Goal: Transaction & Acquisition: Purchase product/service

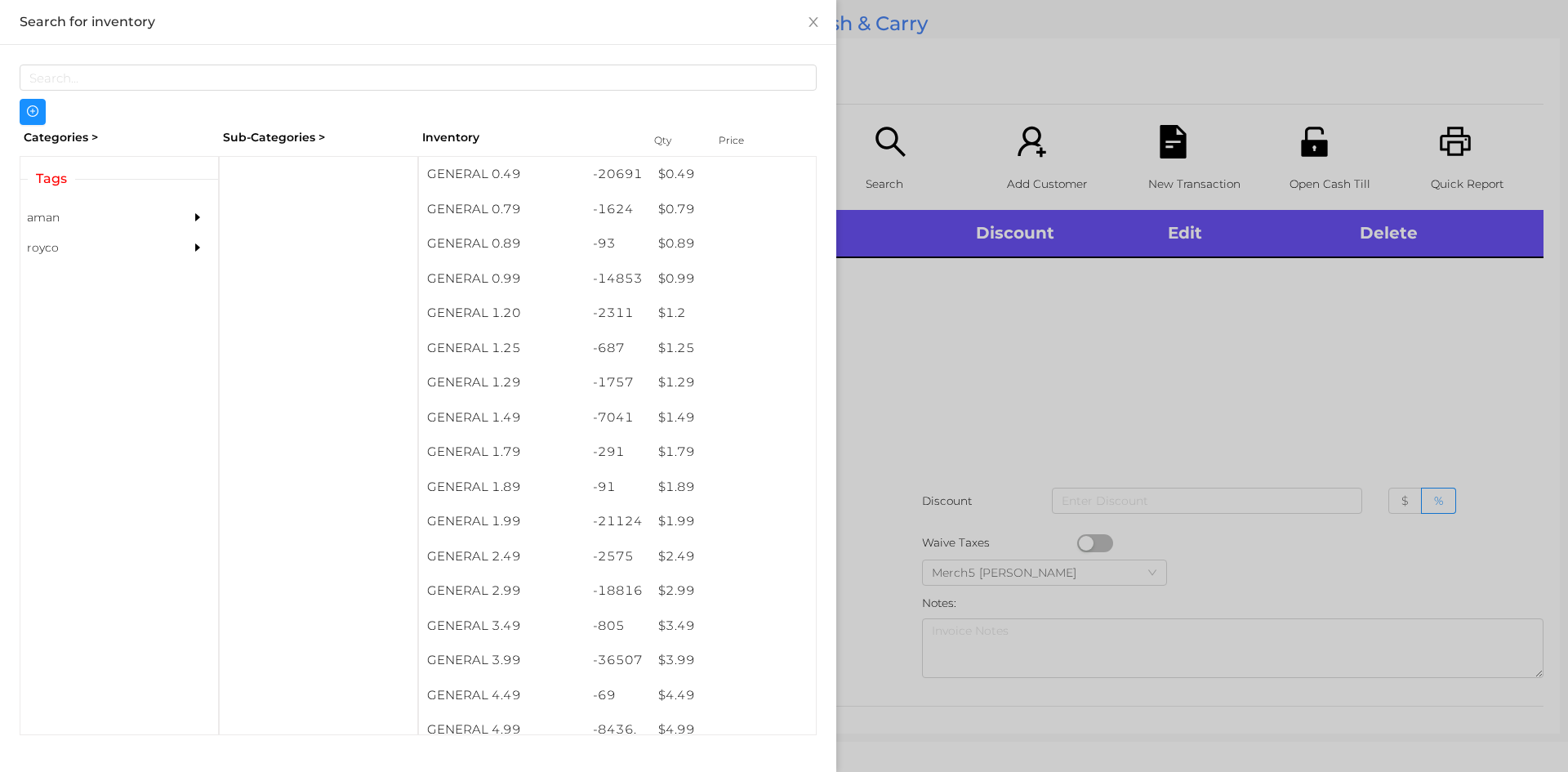
scroll to position [9, 0]
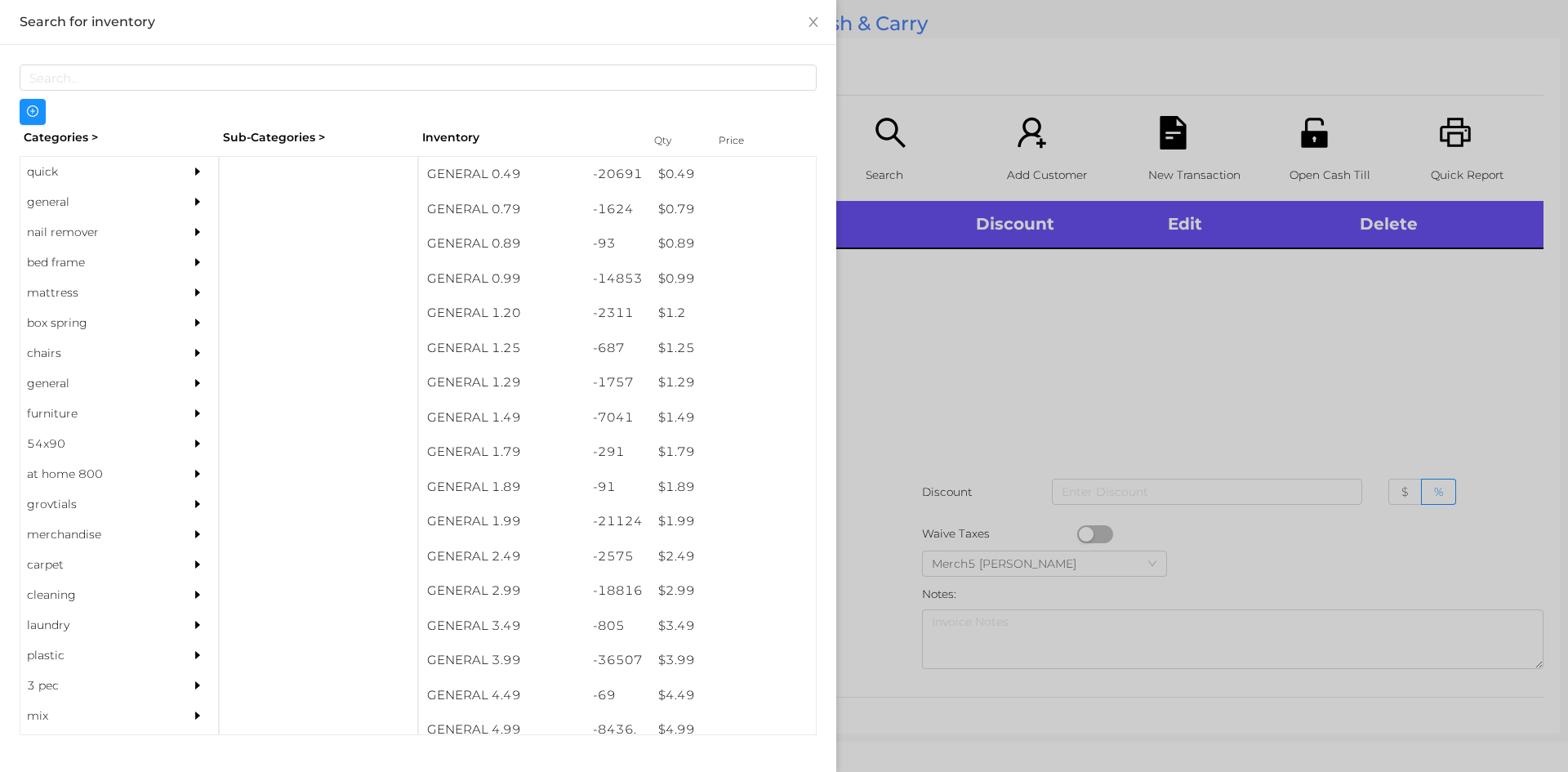
click at [169, 204] on div "general" at bounding box center [119, 202] width 198 height 30
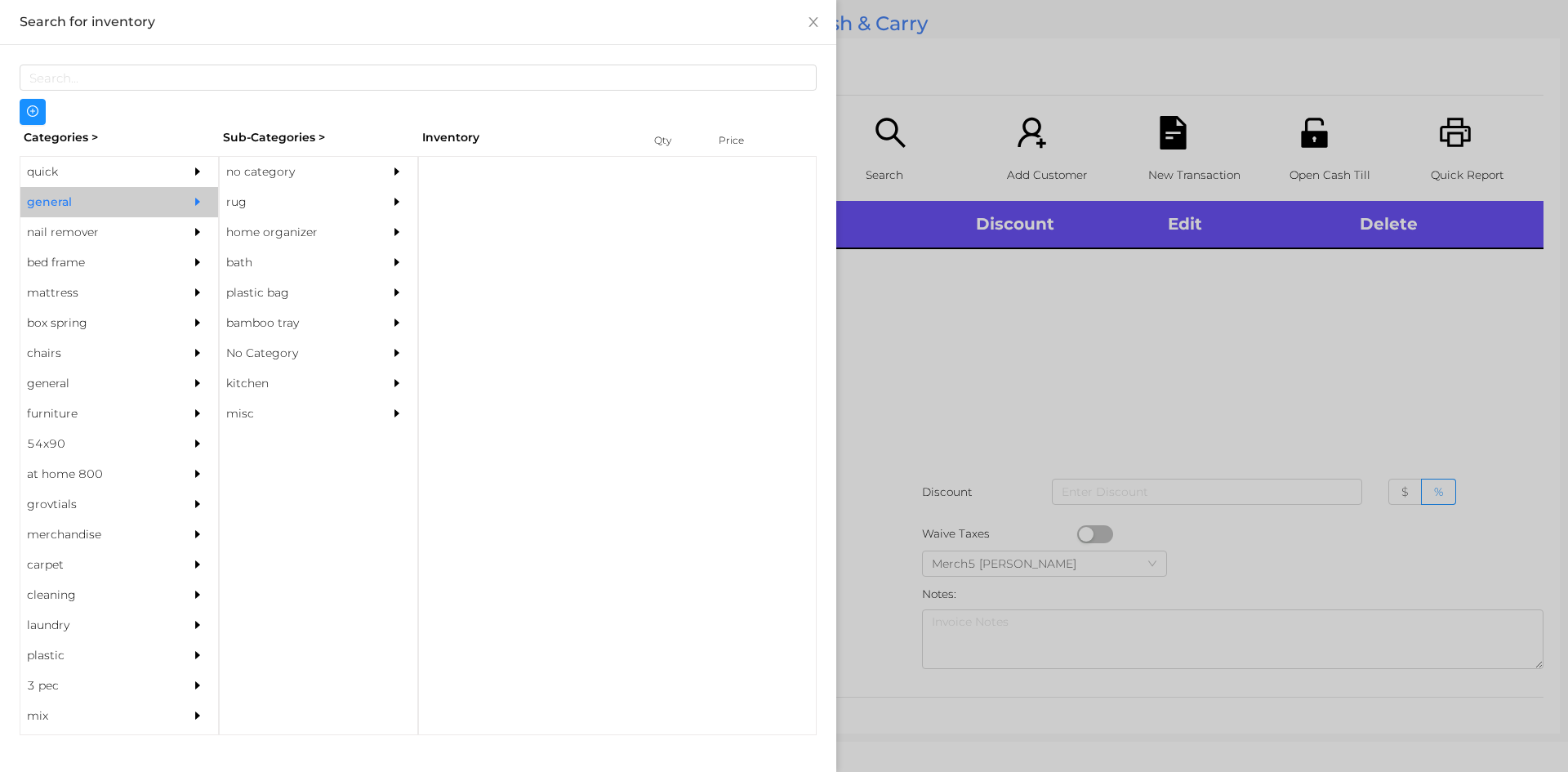
click at [343, 174] on div "no category" at bounding box center [294, 171] width 149 height 30
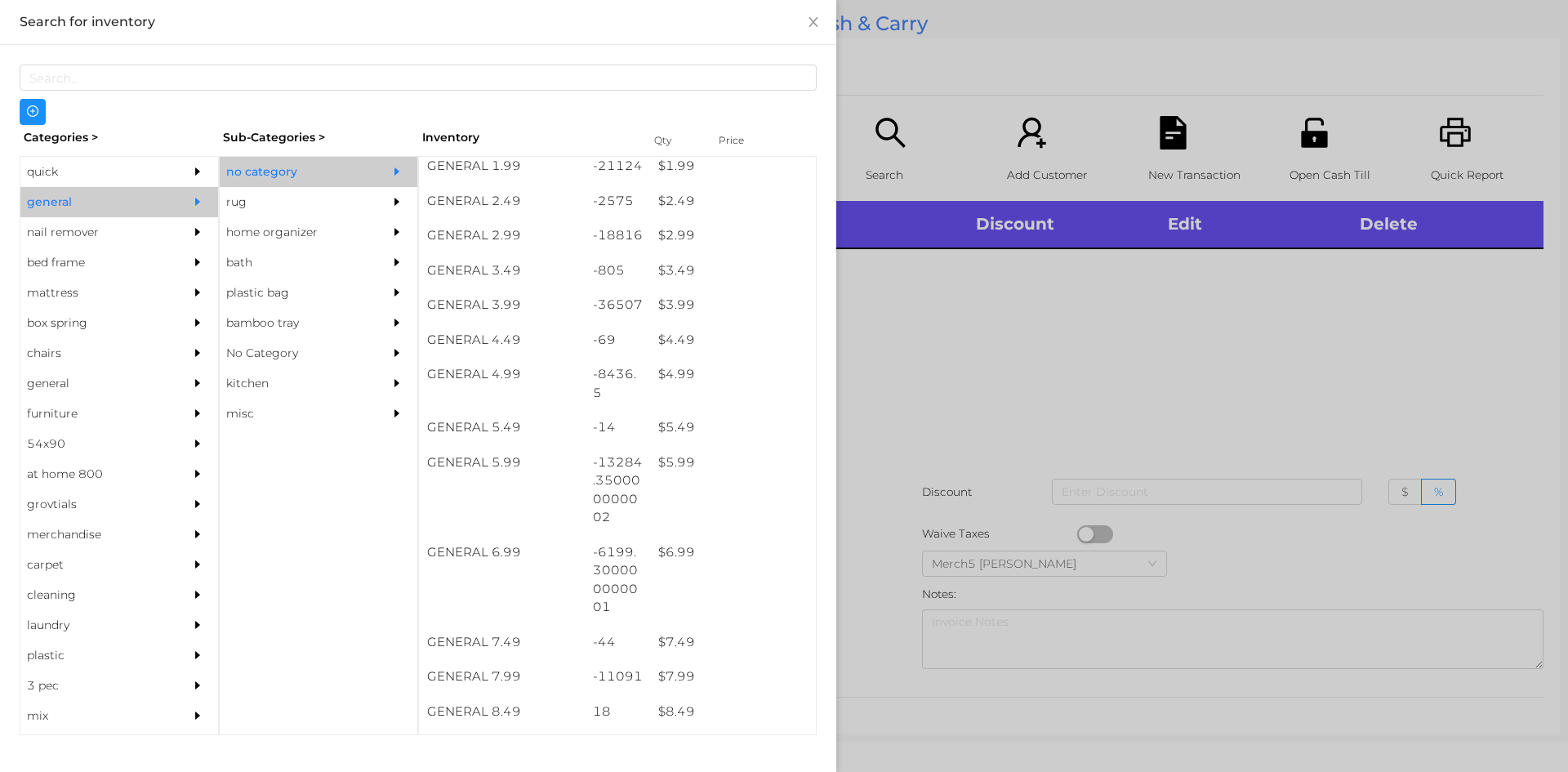
scroll to position [356, 0]
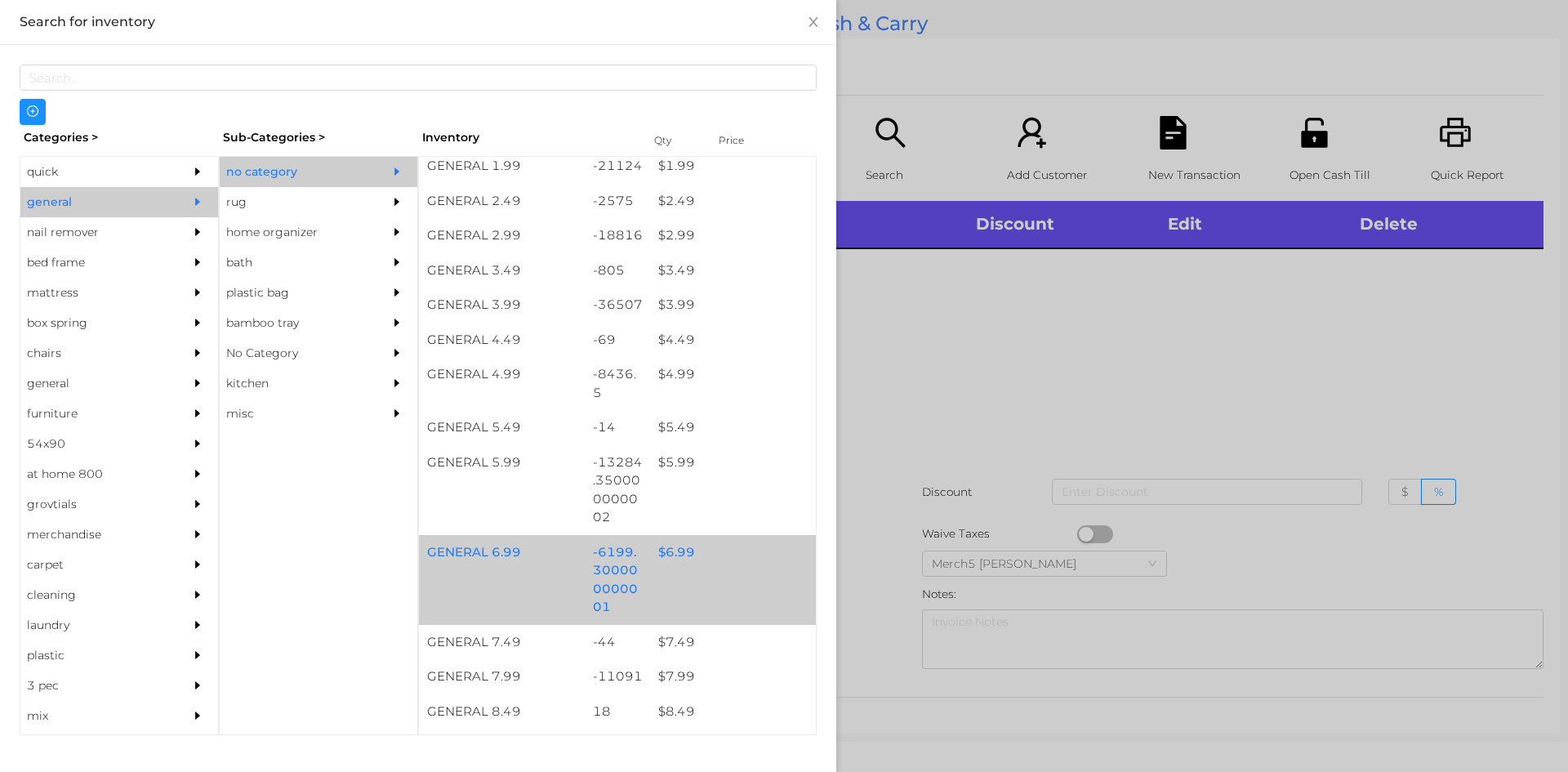
click at [741, 558] on div "$ 6.99" at bounding box center [733, 553] width 166 height 36
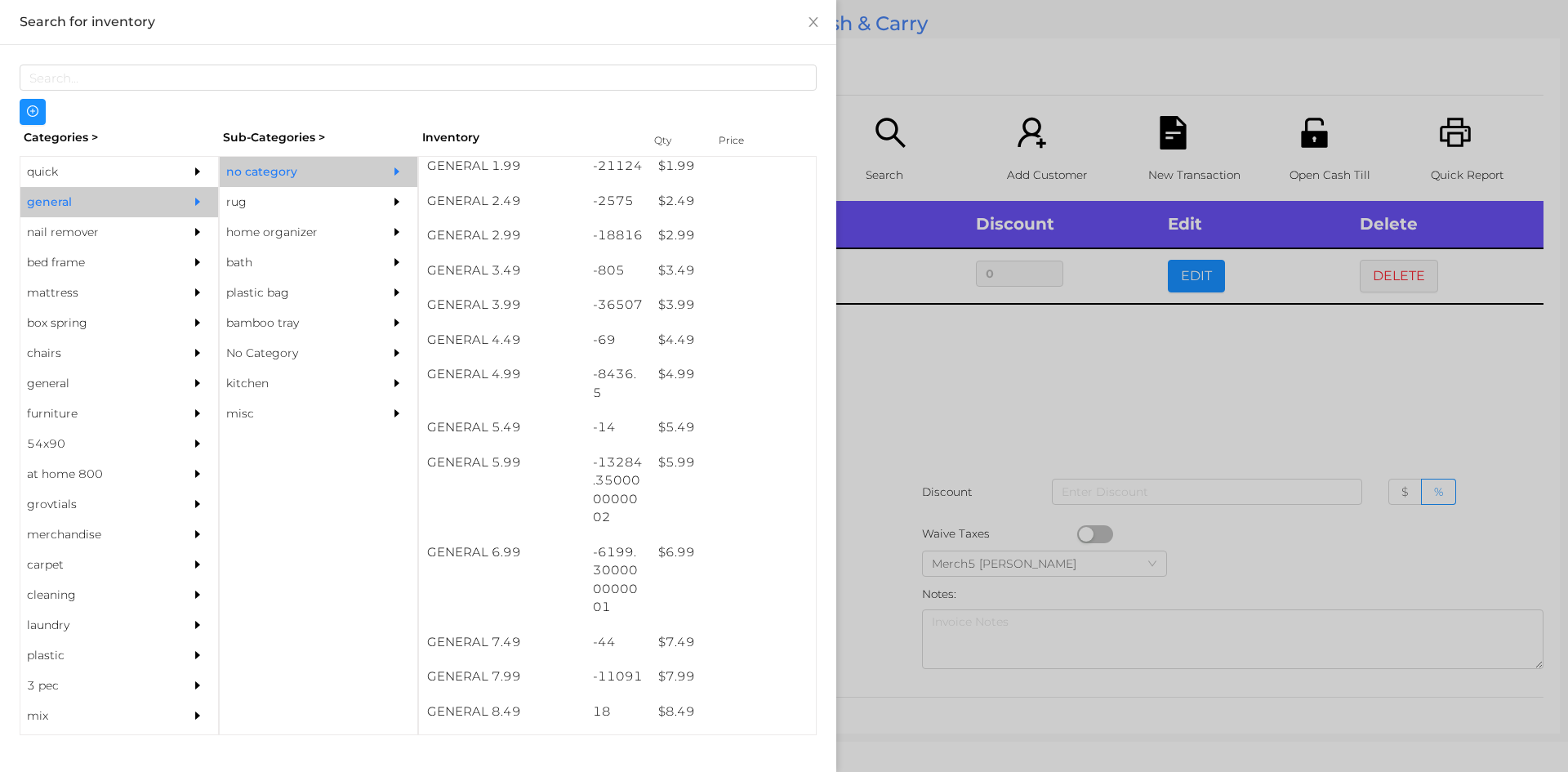
click at [1033, 433] on div at bounding box center [784, 386] width 1568 height 772
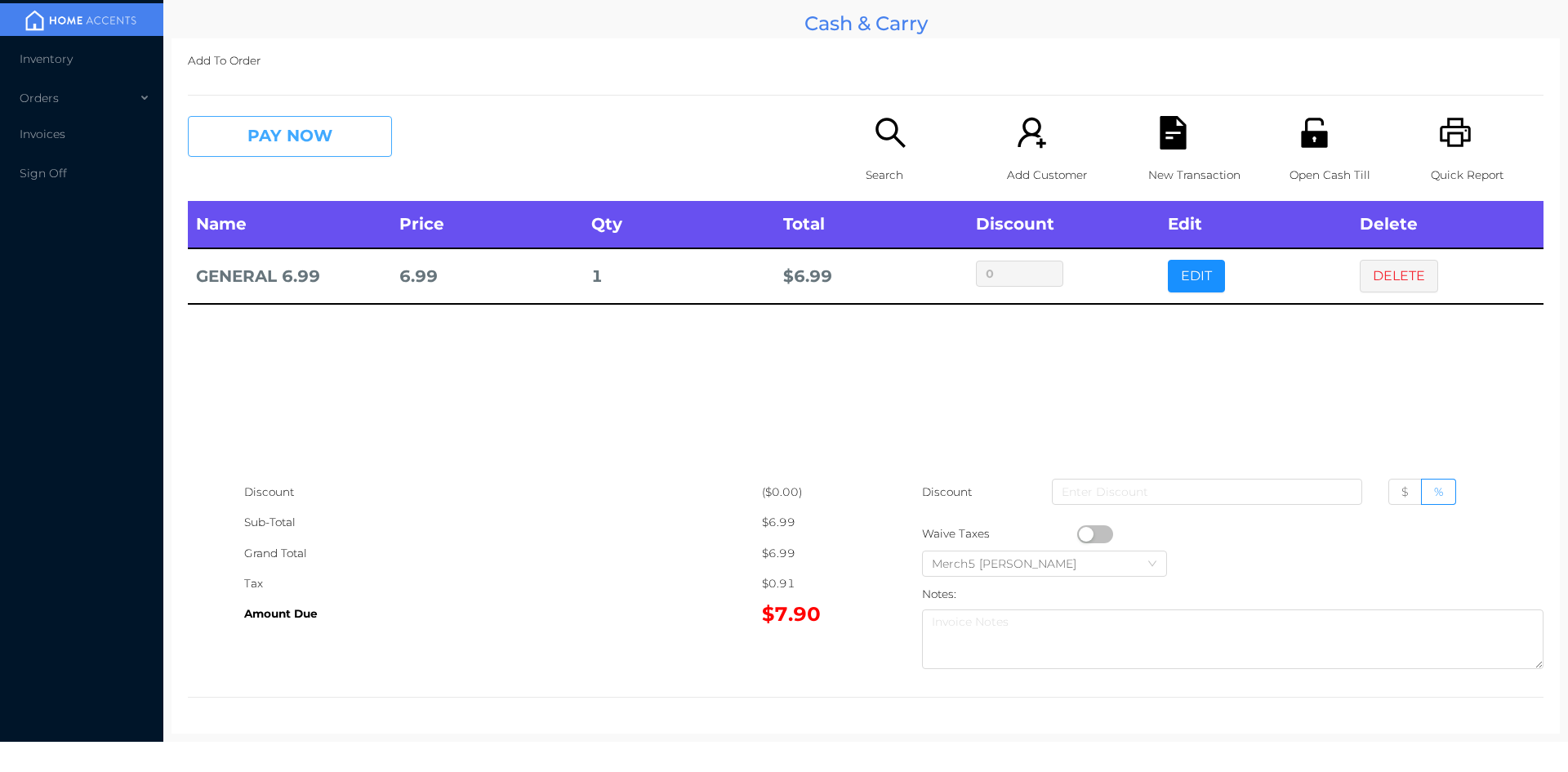
click at [373, 141] on button "PAY NOW" at bounding box center [290, 137] width 205 height 41
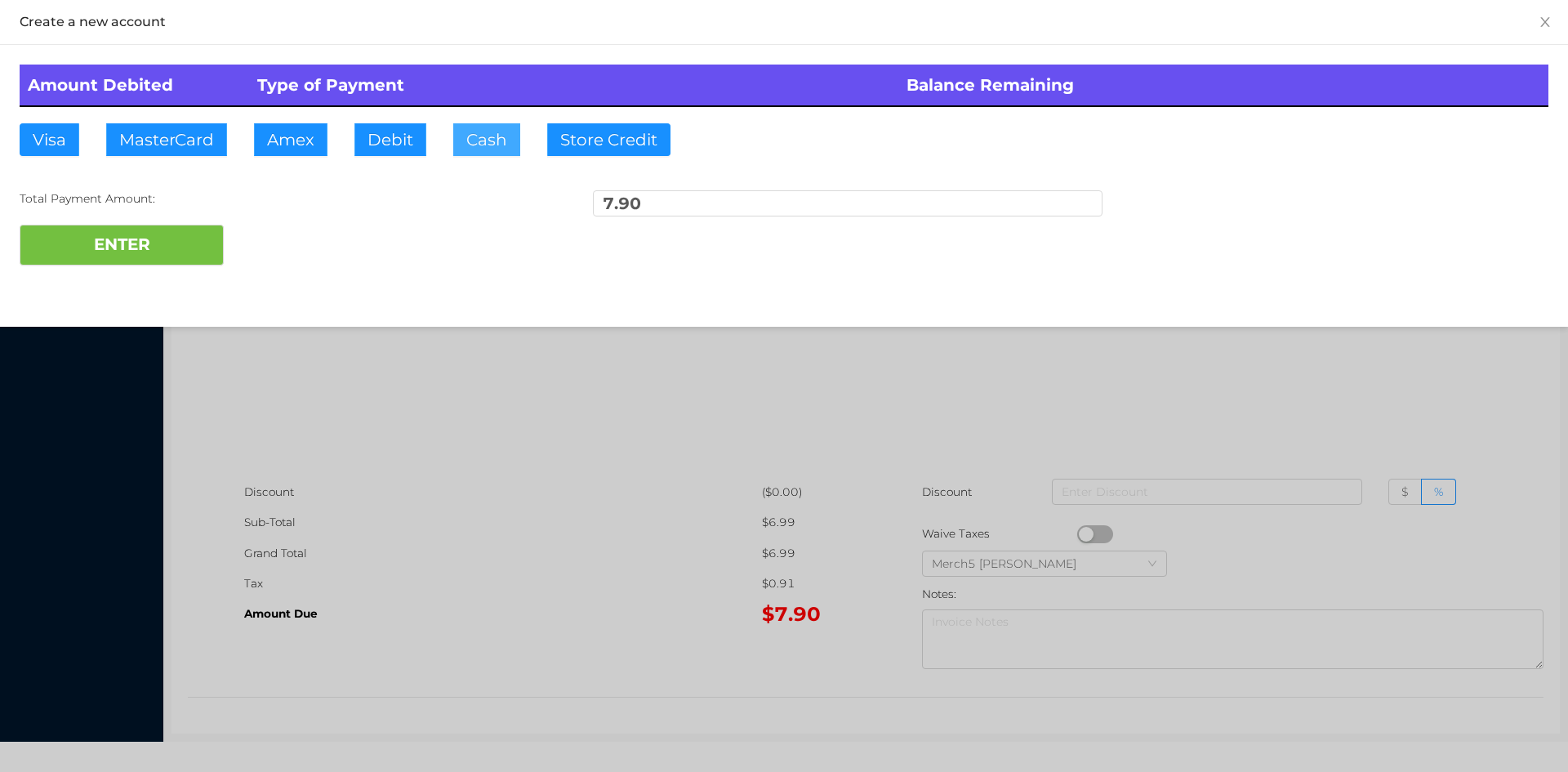
click at [487, 141] on button "Cash" at bounding box center [487, 139] width 67 height 33
type input "10"
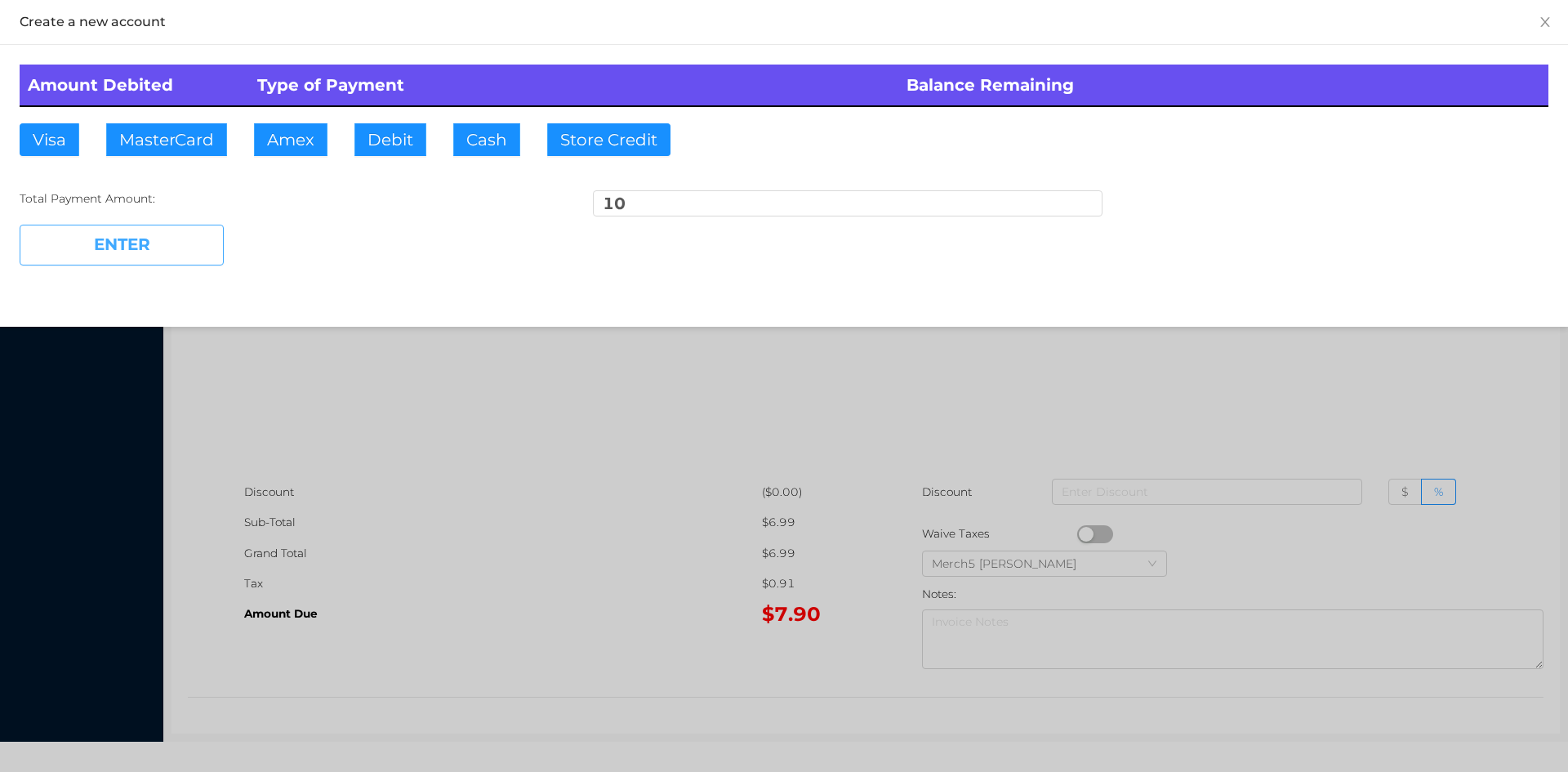
click at [200, 243] on button "ENTER" at bounding box center [121, 245] width 205 height 41
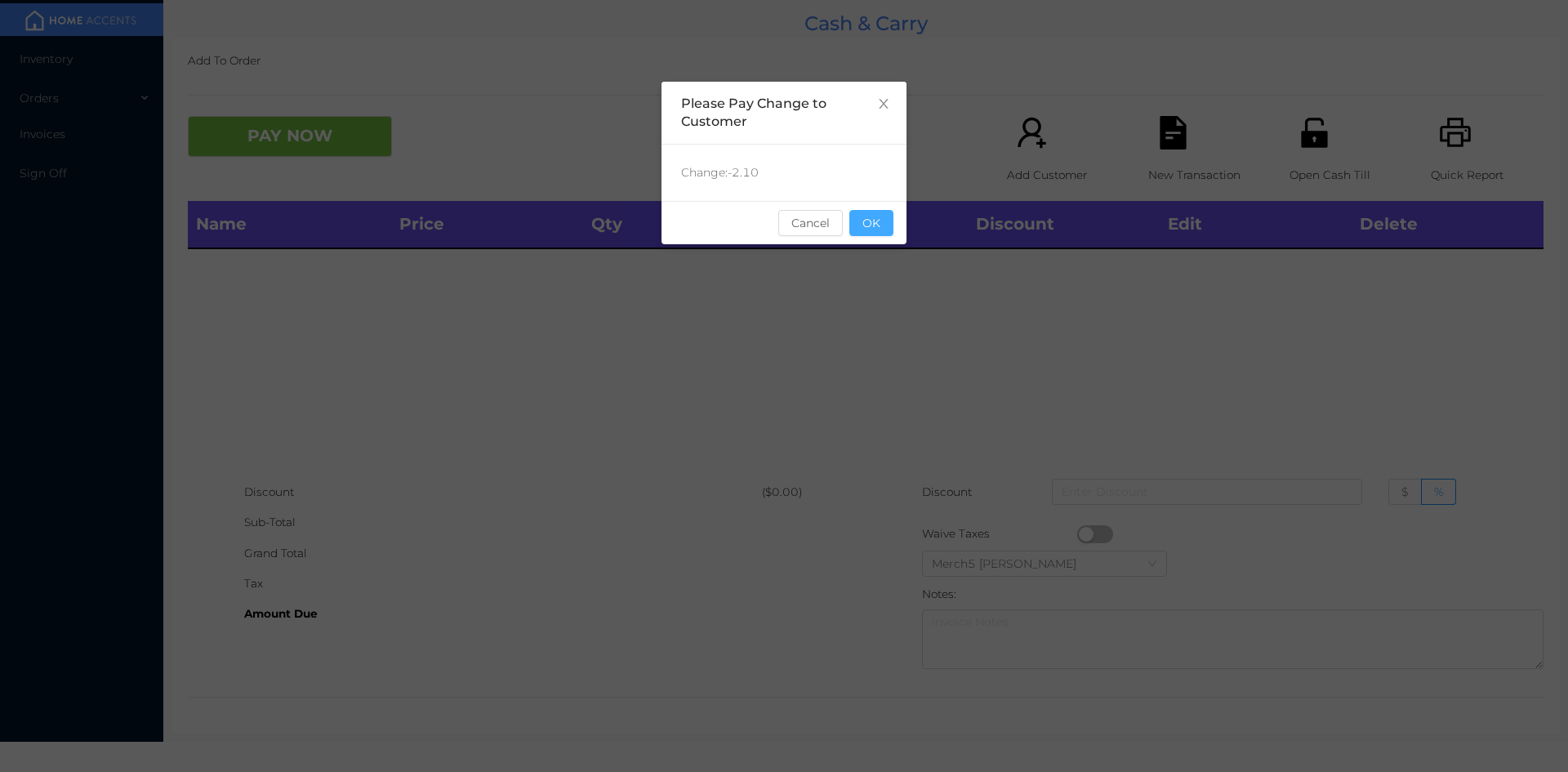
click at [885, 233] on button "OK" at bounding box center [871, 222] width 44 height 26
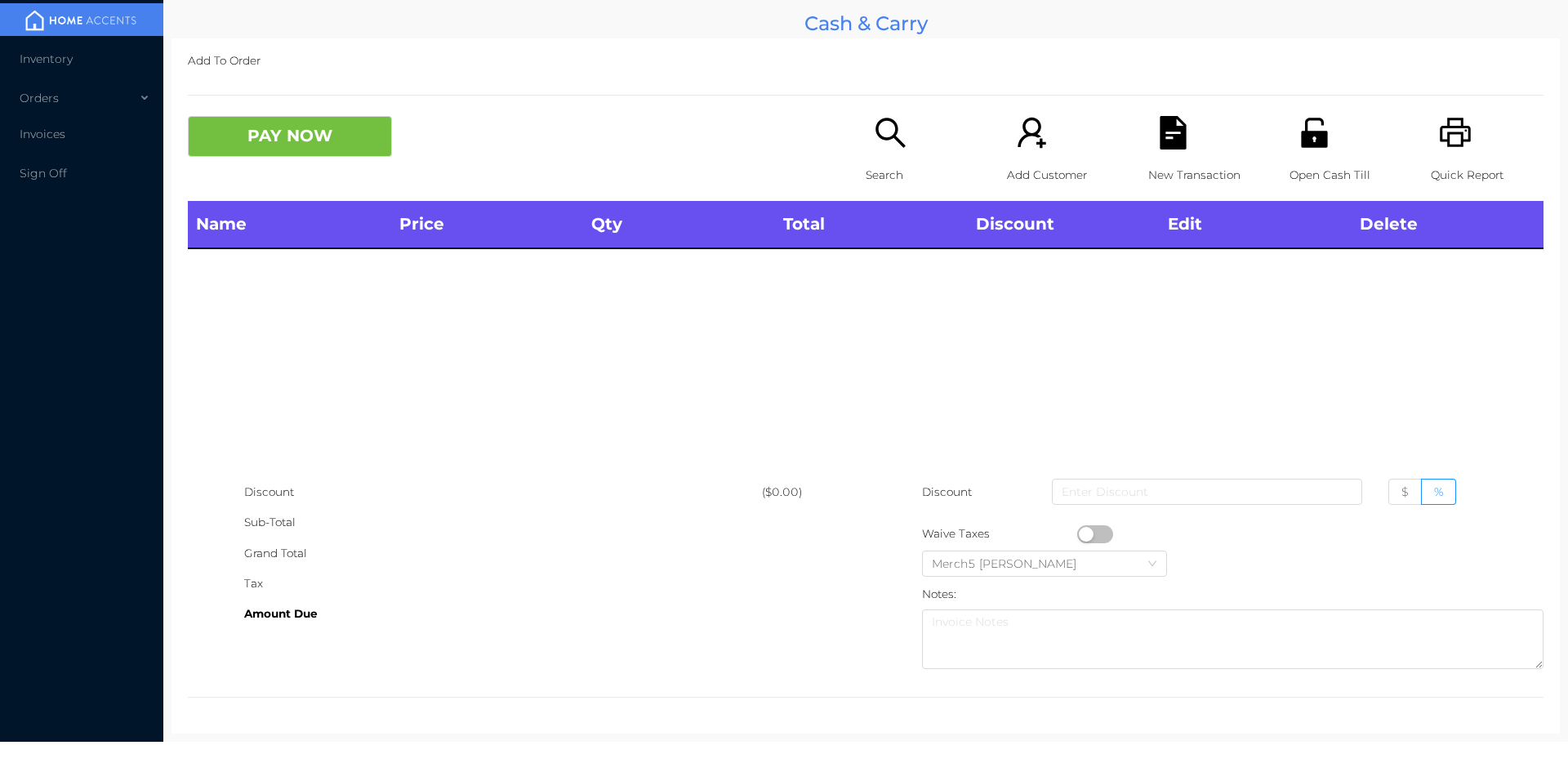
click at [1440, 128] on icon "icon: printer" at bounding box center [1456, 132] width 31 height 30
